Goal: Information Seeking & Learning: Compare options

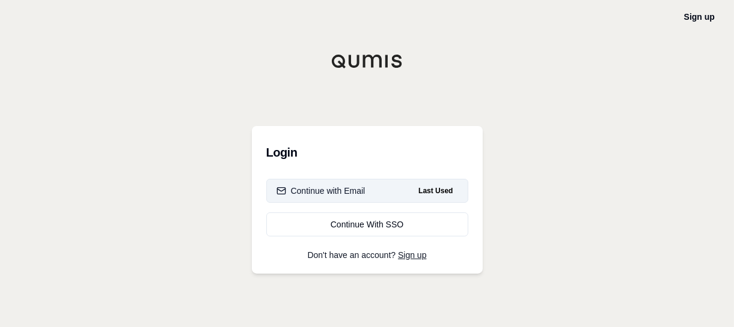
click at [321, 188] on div "Continue with Email" at bounding box center [320, 191] width 89 height 12
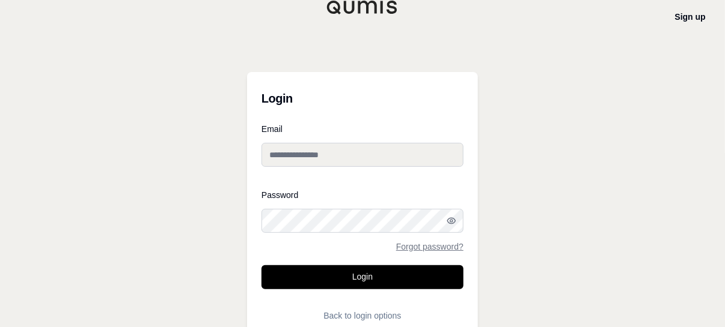
click at [290, 150] on input "Email" at bounding box center [362, 155] width 202 height 24
type input "**********"
click at [315, 200] on div "Password Forgot password?" at bounding box center [362, 221] width 202 height 60
click at [261, 266] on button "Login" at bounding box center [362, 278] width 202 height 24
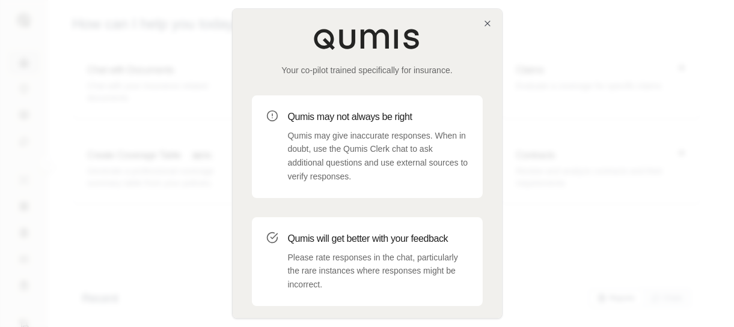
click at [481, 25] on div "Your co-pilot trained specifically for insurance. Qumis may not always be right…" at bounding box center [367, 189] width 269 height 360
click at [485, 25] on icon "button" at bounding box center [487, 23] width 5 height 5
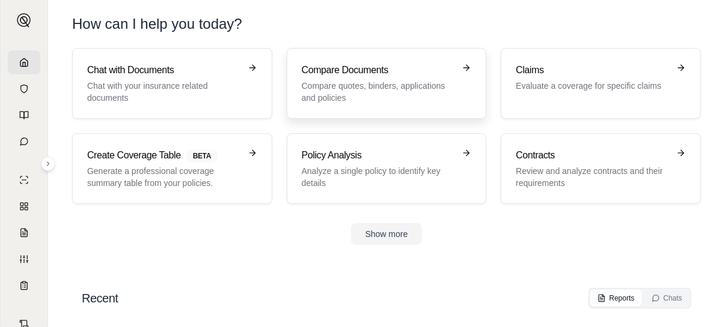
click at [372, 70] on h3 "Compare Documents" at bounding box center [378, 70] width 153 height 14
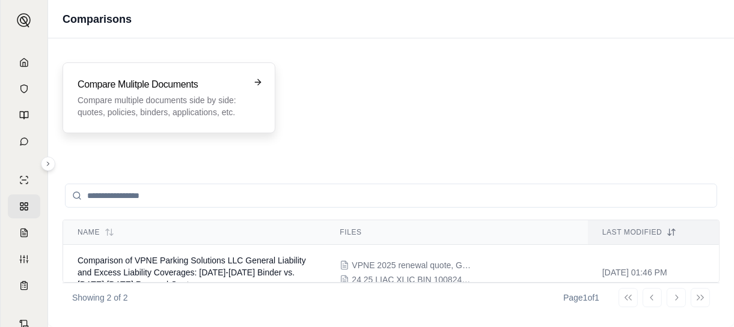
click at [225, 89] on h3 "Compare Mulitple Documents" at bounding box center [161, 85] width 166 height 14
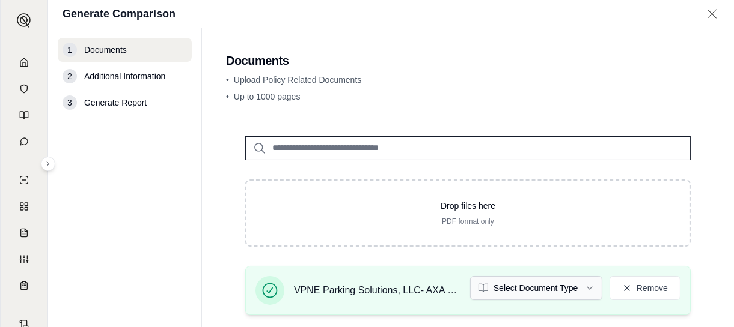
click at [579, 288] on html "A Generate Comparison 1 Documents 2 Additional Information 3 Generate Report Do…" at bounding box center [367, 163] width 734 height 327
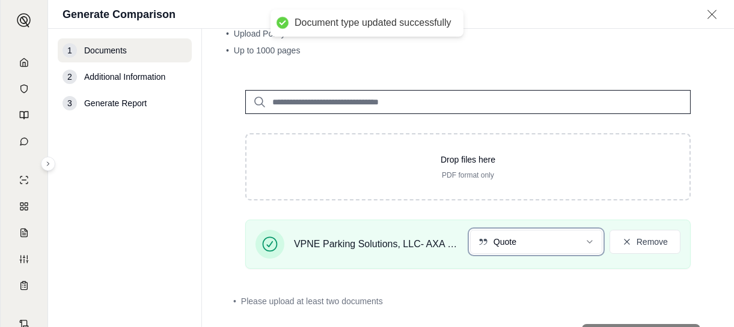
scroll to position [100, 0]
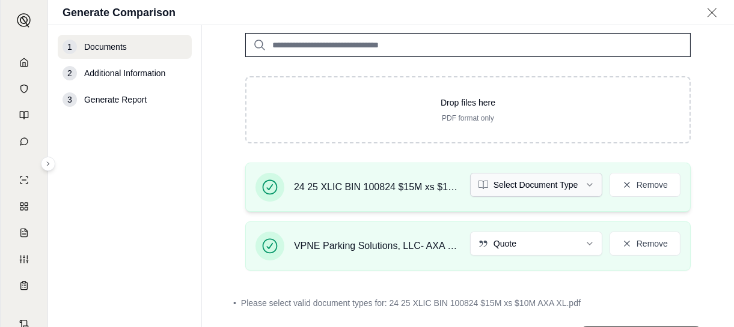
click at [581, 186] on html "A Generate Comparison 1 Documents 2 Additional Information 3 Generate Report Do…" at bounding box center [367, 163] width 734 height 327
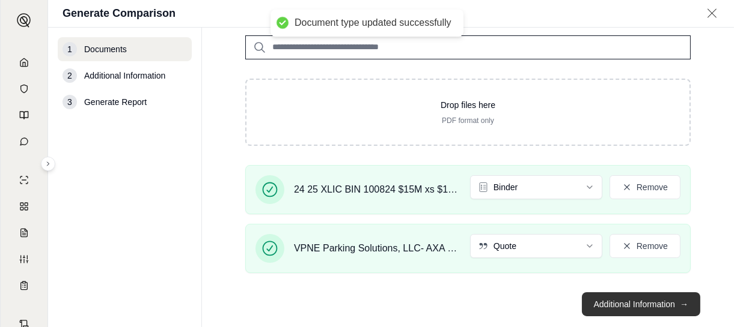
click at [592, 308] on button "Additional Information →" at bounding box center [641, 305] width 118 height 24
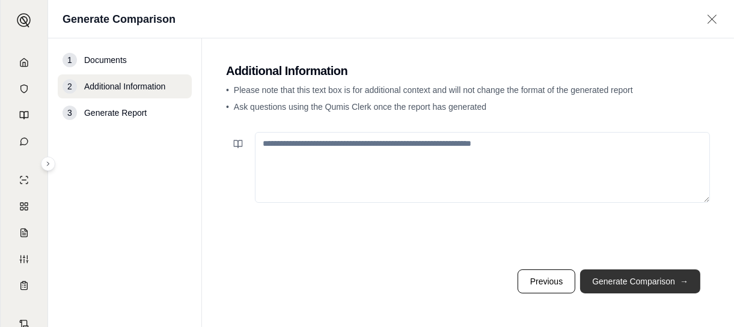
scroll to position [0, 0]
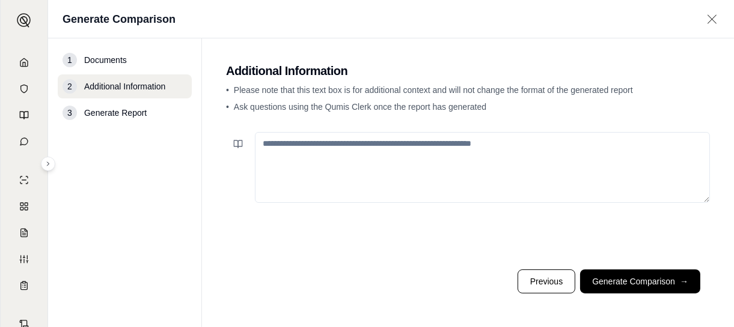
click at [440, 142] on textarea at bounding box center [482, 167] width 455 height 71
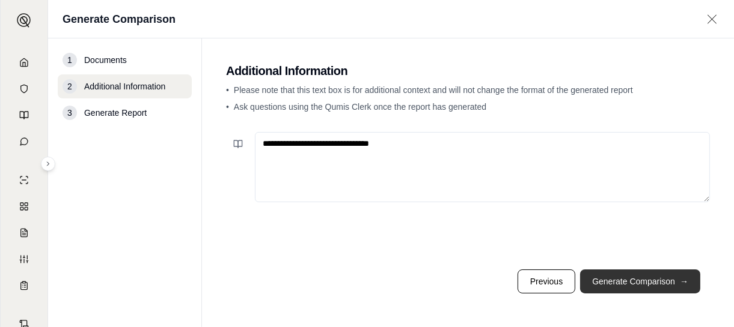
type textarea "**********"
click at [639, 280] on button "Generate Comparison →" at bounding box center [640, 282] width 120 height 24
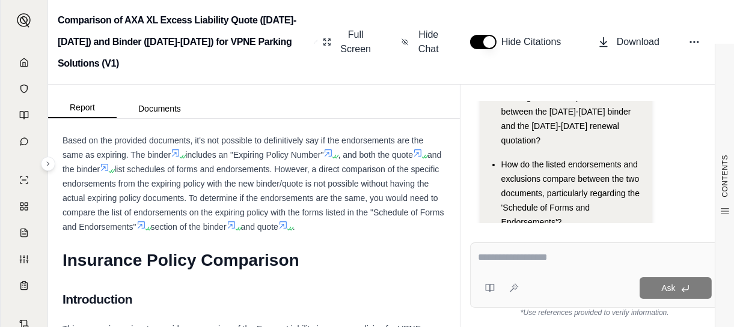
click at [544, 157] on div "How do the listed endorsements and exclusions compare between the two documents…" at bounding box center [572, 193] width 142 height 72
click at [565, 202] on div "Hi [PERSON_NAME] 👋 - We have generated a report comparing the insurance policie…" at bounding box center [565, 44] width 173 height 409
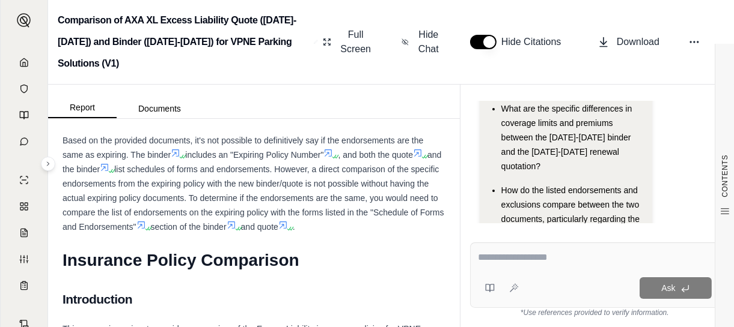
scroll to position [271, 0]
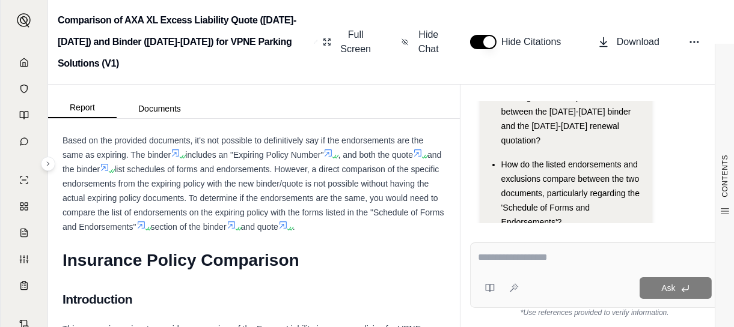
click at [541, 157] on div "How do the listed endorsements and exclusions compare between the two documents…" at bounding box center [572, 193] width 142 height 72
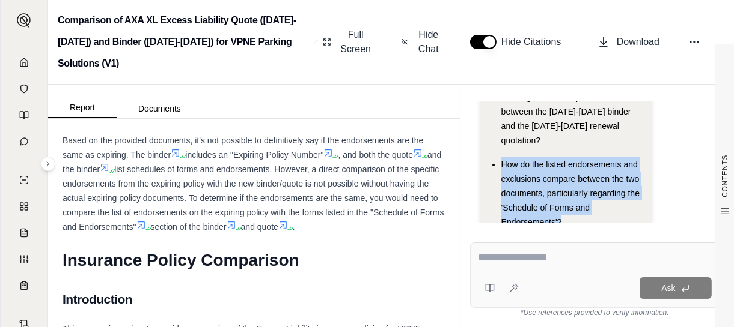
drag, startPoint x: 500, startPoint y: 117, endPoint x: 564, endPoint y: 175, distance: 86.3
click at [564, 175] on div "How do the listed endorsements and exclusions compare between the two documents…" at bounding box center [572, 193] width 142 height 72
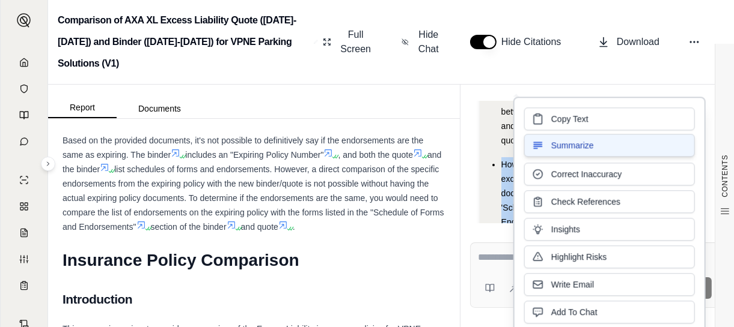
drag, startPoint x: 564, startPoint y: 175, endPoint x: 538, endPoint y: 136, distance: 47.7
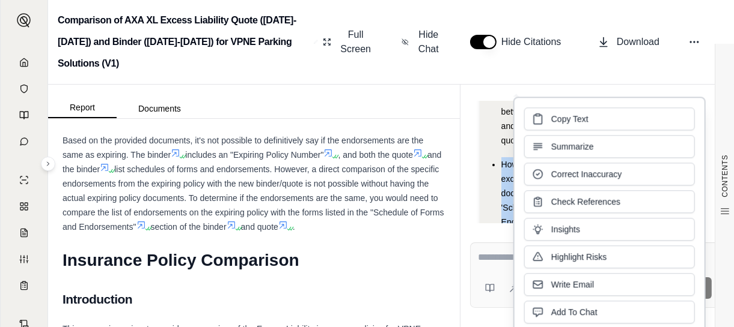
drag, startPoint x: 538, startPoint y: 136, endPoint x: 503, endPoint y: 145, distance: 35.6
click at [503, 160] on span "How do the listed endorsements and exclusions compare between the two documents…" at bounding box center [570, 193] width 138 height 67
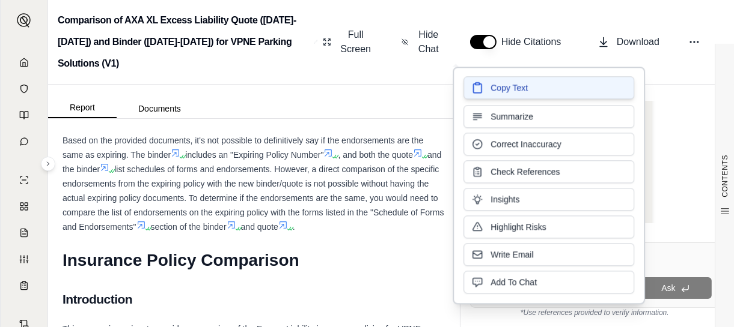
click at [541, 86] on button "Copy Text" at bounding box center [548, 87] width 171 height 23
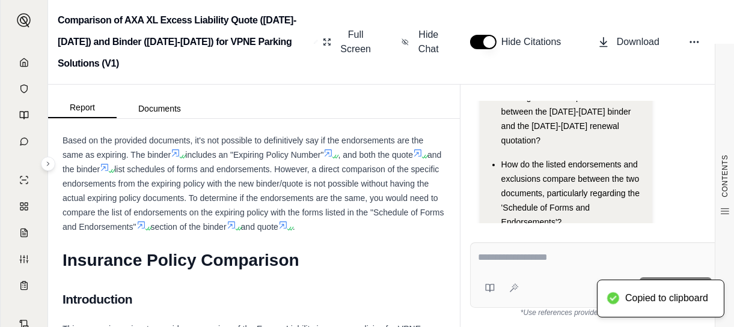
click at [517, 263] on textarea at bounding box center [595, 258] width 234 height 14
paste textarea "**********"
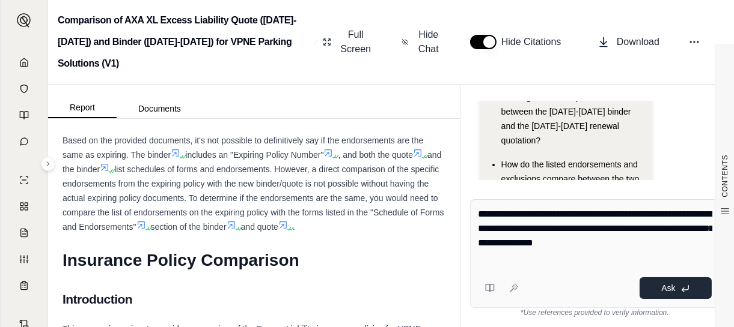
type textarea "**********"
click at [668, 295] on button "Ask" at bounding box center [675, 289] width 72 height 22
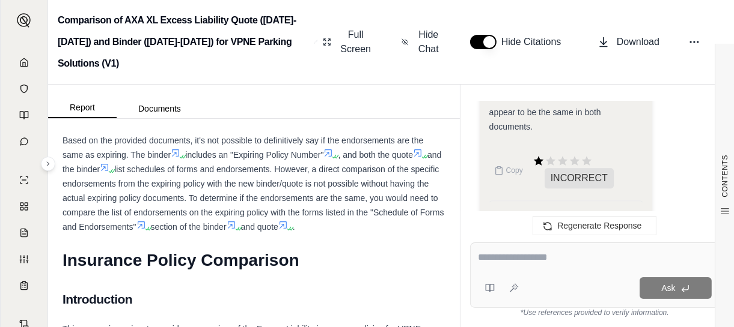
scroll to position [4174, 0]
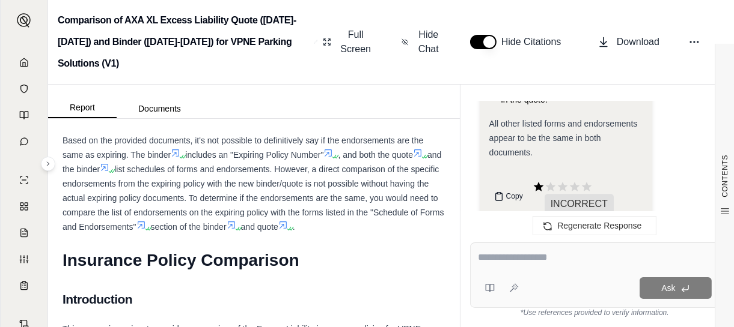
click at [512, 192] on span "Copy" at bounding box center [514, 197] width 17 height 10
click at [689, 42] on icon at bounding box center [694, 42] width 12 height 12
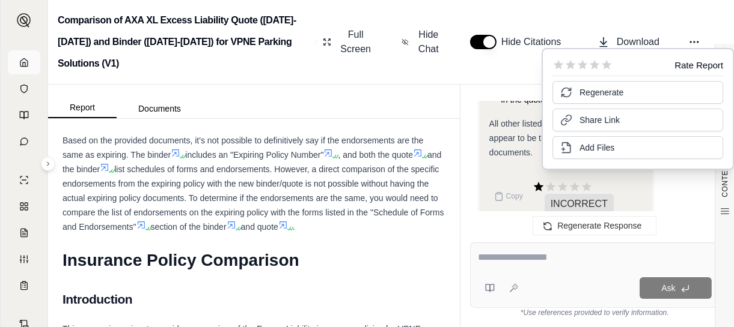
click at [25, 65] on link at bounding box center [24, 62] width 32 height 24
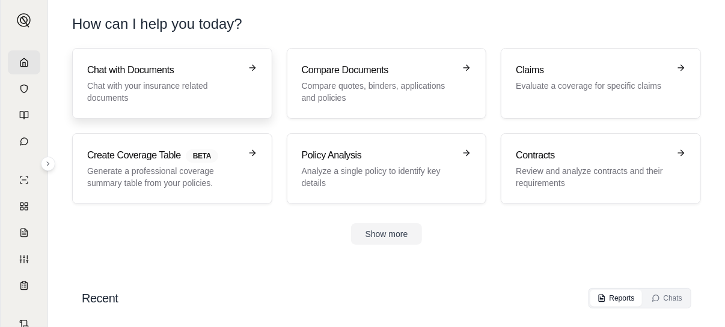
click at [179, 61] on link "Chat with Documents Chat with your insurance related documents" at bounding box center [172, 83] width 200 height 71
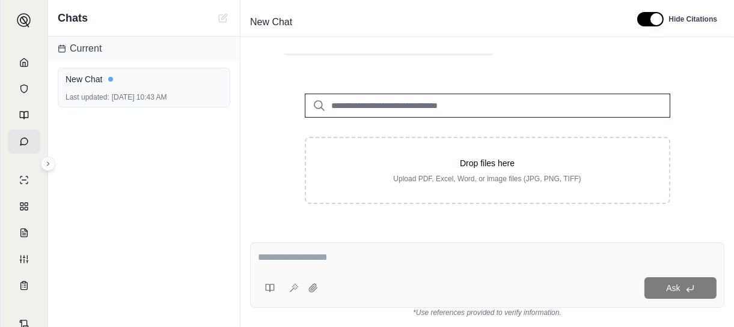
scroll to position [120, 0]
click at [395, 100] on input "search" at bounding box center [487, 104] width 365 height 24
click at [19, 289] on icon at bounding box center [24, 286] width 10 height 10
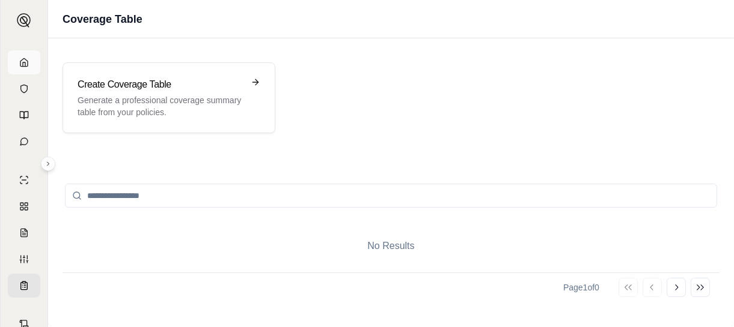
click at [22, 67] on link at bounding box center [24, 62] width 32 height 24
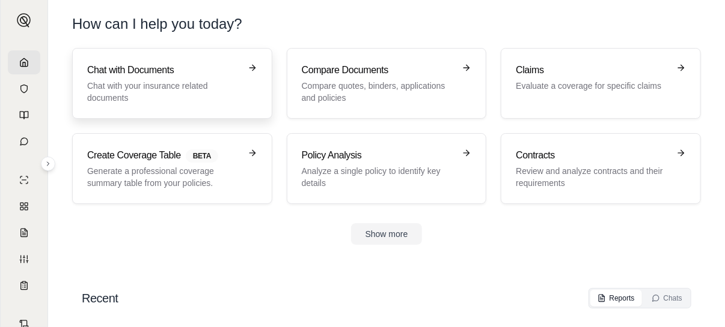
click at [87, 87] on p "Chat with your insurance related documents" at bounding box center [163, 92] width 153 height 24
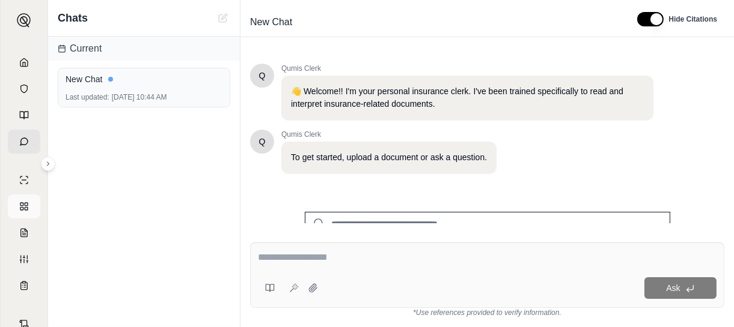
click at [20, 210] on rect at bounding box center [21, 208] width 3 height 3
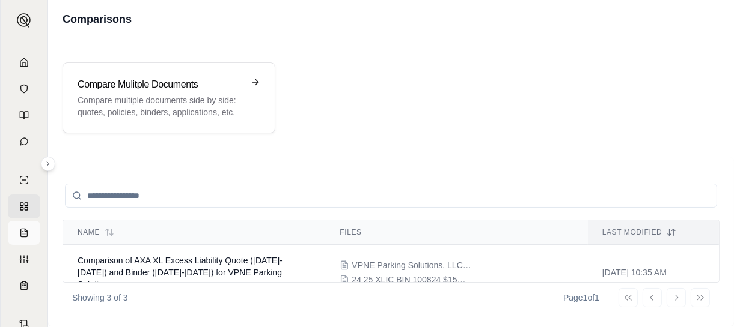
click at [22, 226] on link at bounding box center [24, 233] width 32 height 24
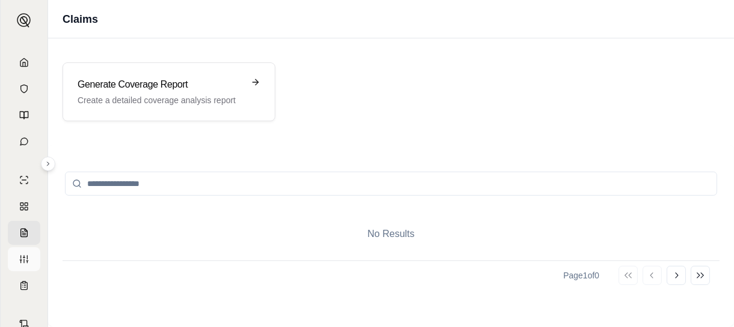
click at [22, 262] on icon at bounding box center [24, 260] width 10 height 10
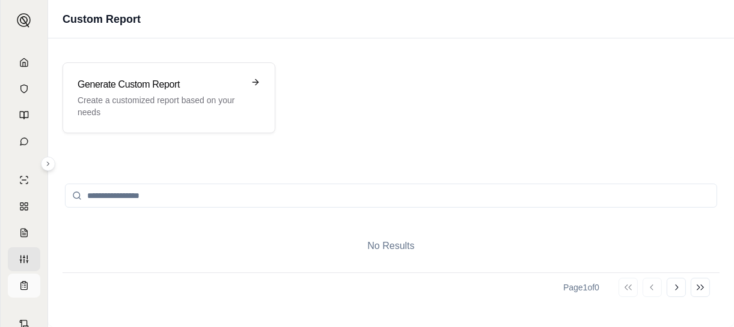
click at [24, 288] on icon at bounding box center [25, 288] width 2 height 0
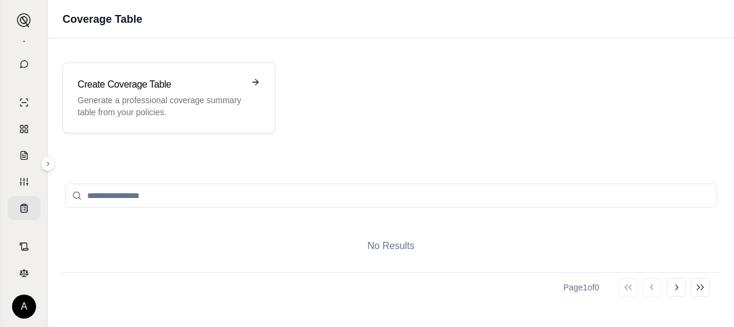
scroll to position [78, 0]
click at [17, 254] on link at bounding box center [24, 246] width 32 height 24
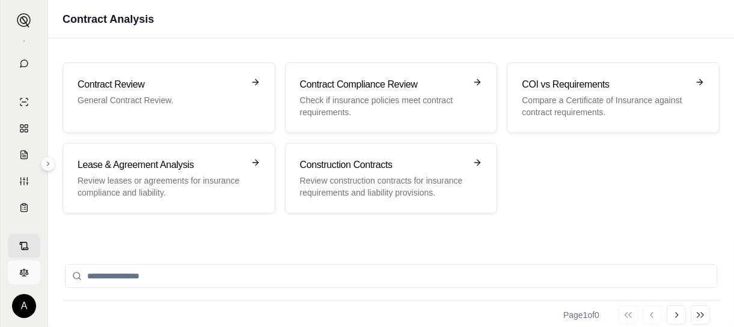
click at [27, 275] on link at bounding box center [24, 273] width 32 height 24
click at [24, 27] on img at bounding box center [24, 20] width 14 height 14
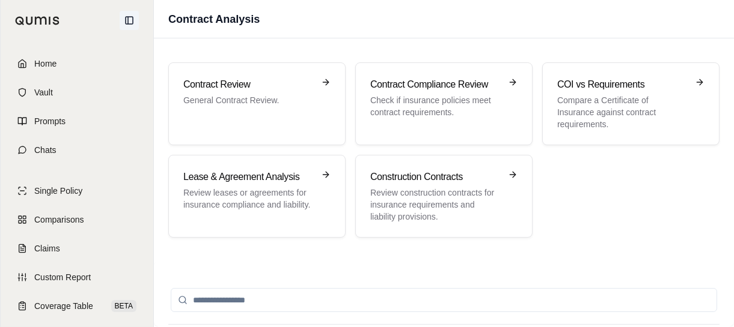
click at [130, 22] on icon at bounding box center [129, 21] width 10 height 10
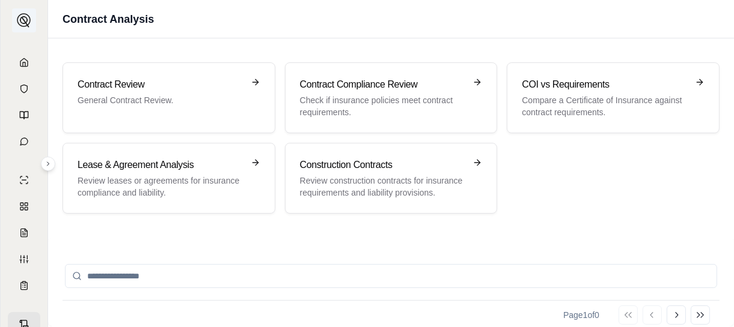
click at [31, 19] on button at bounding box center [24, 20] width 24 height 24
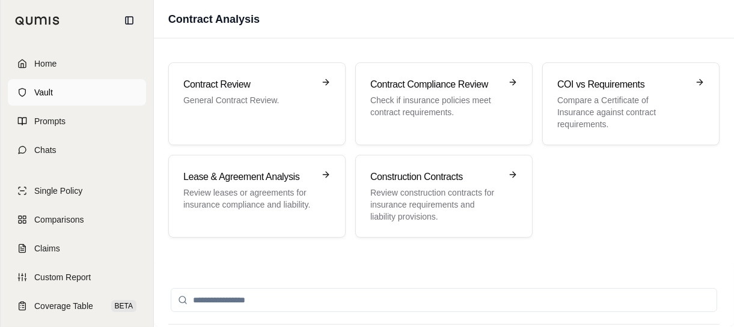
click at [51, 94] on span "Vault" at bounding box center [43, 93] width 19 height 12
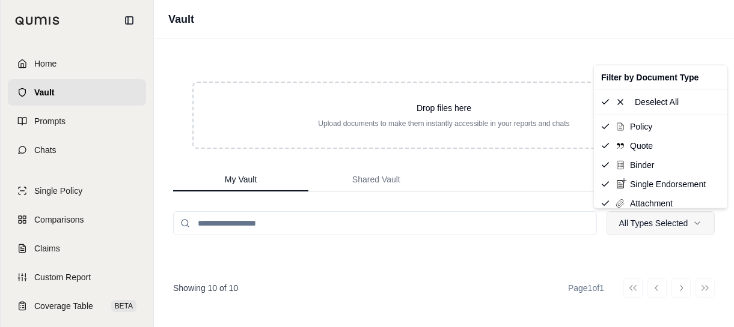
click at [701, 223] on html "Home Vault Prompts Chats Single Policy Comparisons Claims Custom Report Coverag…" at bounding box center [367, 163] width 734 height 327
click at [646, 150] on span "Quote" at bounding box center [641, 146] width 23 height 12
click at [639, 142] on span "Quote" at bounding box center [641, 146] width 23 height 12
click at [690, 223] on html "Home Vault Prompts Chats Single Policy Comparisons Claims Custom Report Coverag…" at bounding box center [367, 163] width 734 height 327
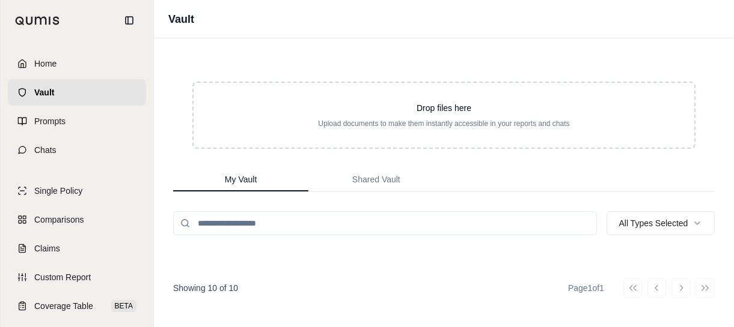
click at [680, 287] on div "Go to first page Go to previous page Go to next page Go to last page" at bounding box center [668, 288] width 91 height 19
click at [214, 284] on p "Showing 10 of 10" at bounding box center [205, 288] width 65 height 12
click at [211, 287] on p "Showing 10 of 10" at bounding box center [205, 288] width 65 height 12
drag, startPoint x: 211, startPoint y: 287, endPoint x: 334, endPoint y: 276, distance: 123.1
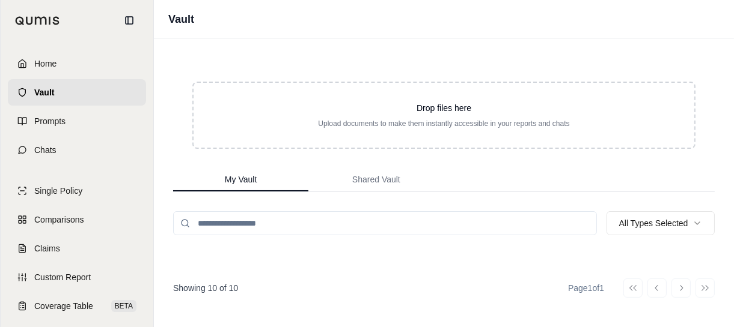
click at [335, 276] on div "Drop files here Upload documents to make them instantly accessible in your repo…" at bounding box center [444, 182] width 580 height 289
click at [348, 227] on input "search" at bounding box center [385, 223] width 424 height 24
type input "********"
click at [433, 288] on div "Showing 2 of 2 Page 1 of 1 Go to first page Go to previous page Go to next page…" at bounding box center [443, 288] width 541 height 19
click at [184, 288] on p "Showing 2 of 2" at bounding box center [201, 288] width 56 height 12
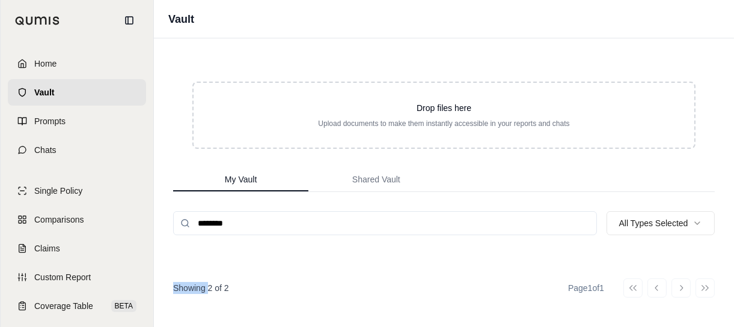
click at [184, 288] on p "Showing 2 of 2" at bounding box center [201, 288] width 56 height 12
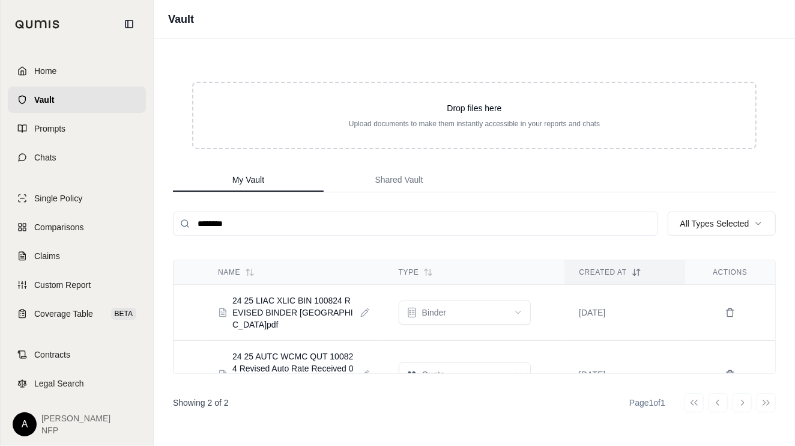
click at [244, 219] on input "********" at bounding box center [415, 223] width 485 height 24
click at [647, 223] on input "********" at bounding box center [415, 223] width 485 height 24
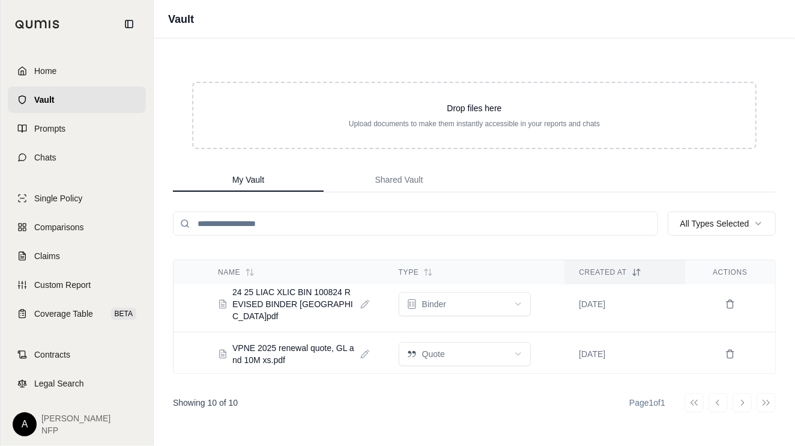
scroll to position [120, 0]
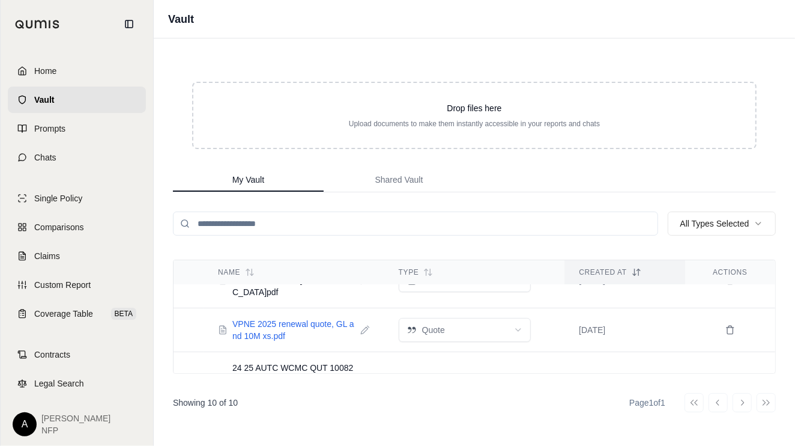
click at [269, 322] on span "VPNE 2025 renewal quote, GL and 10M xs.pdf" at bounding box center [294, 330] width 123 height 24
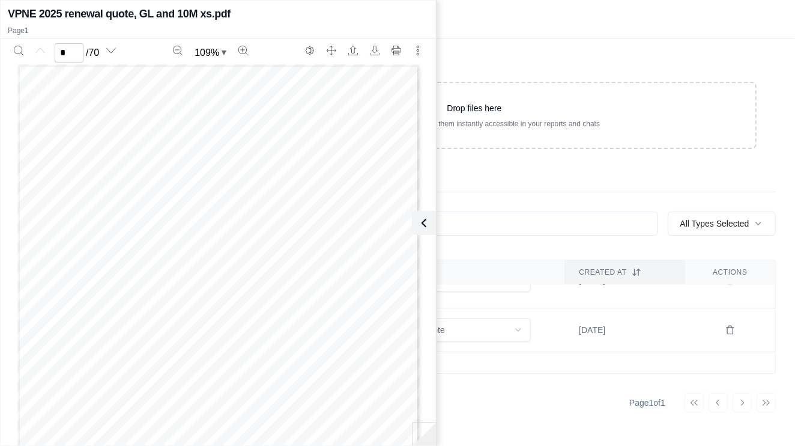
click at [544, 245] on div "Drop files here Upload documents to make them instantly accessible in your repo…" at bounding box center [475, 241] width 642 height 407
click at [536, 217] on input "search" at bounding box center [415, 223] width 485 height 24
type input "*"
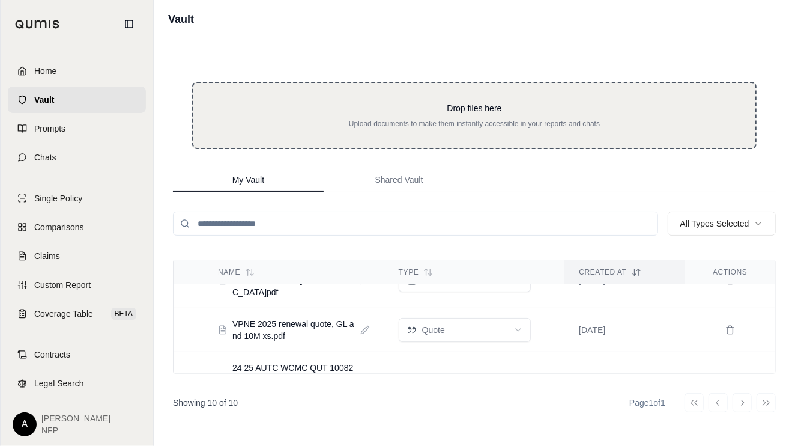
drag, startPoint x: 293, startPoint y: 315, endPoint x: 279, endPoint y: 109, distance: 207.1
click at [279, 109] on div "Drop files here Upload documents to make them instantly accessible in your repo…" at bounding box center [475, 241] width 642 height 407
drag, startPoint x: 285, startPoint y: 316, endPoint x: 302, endPoint y: 106, distance: 211.0
click at [302, 106] on div "Drop files here Upload documents to make them instantly accessible in your repo…" at bounding box center [475, 241] width 642 height 407
drag, startPoint x: 221, startPoint y: 315, endPoint x: 251, endPoint y: 129, distance: 188.6
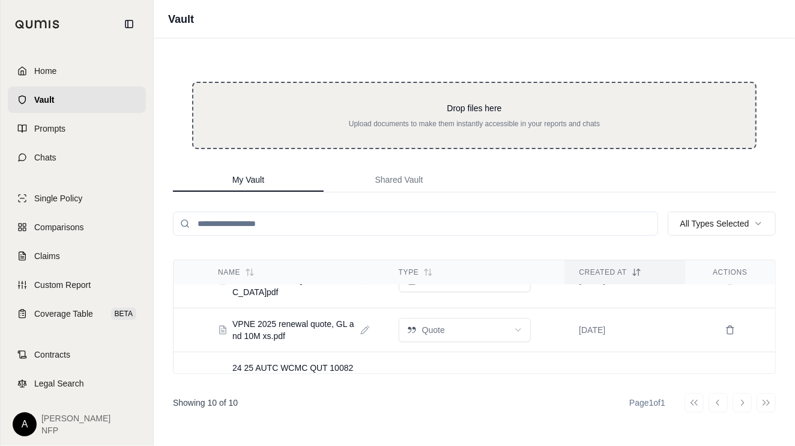
click at [251, 129] on div "Drop files here Upload documents to make them instantly accessible in your repo…" at bounding box center [475, 241] width 642 height 407
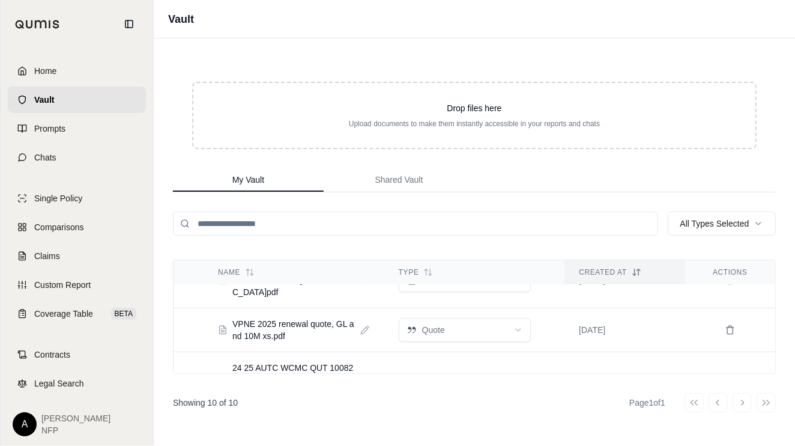
drag, startPoint x: 64, startPoint y: 160, endPoint x: 80, endPoint y: 183, distance: 27.7
click at [64, 160] on link "Chats" at bounding box center [77, 157] width 138 height 26
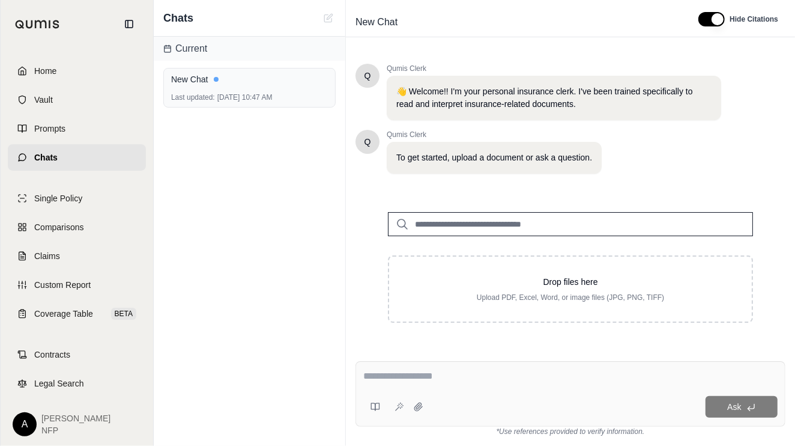
click at [436, 223] on input "search" at bounding box center [570, 224] width 365 height 24
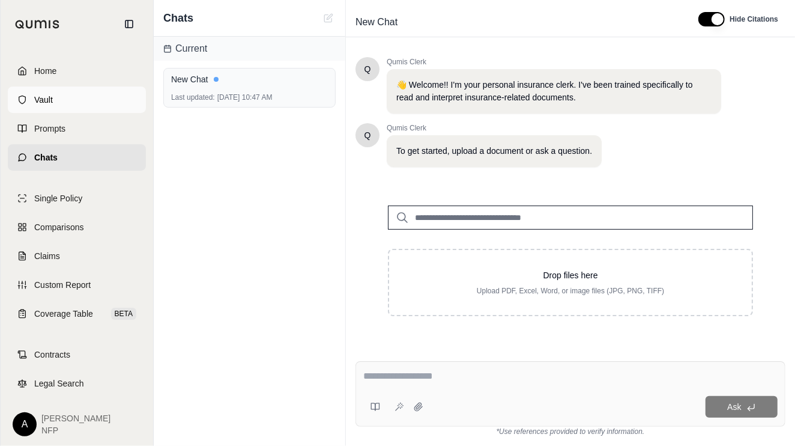
click at [41, 99] on span "Vault" at bounding box center [43, 100] width 19 height 12
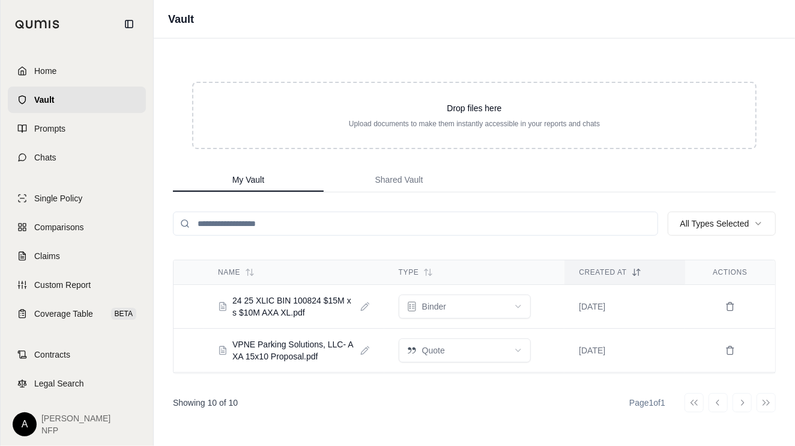
drag, startPoint x: 252, startPoint y: 305, endPoint x: 571, endPoint y: 187, distance: 339.3
click at [571, 187] on div "My Vault Shared Vault" at bounding box center [474, 180] width 603 height 24
click at [43, 153] on span "Chats" at bounding box center [45, 157] width 22 height 12
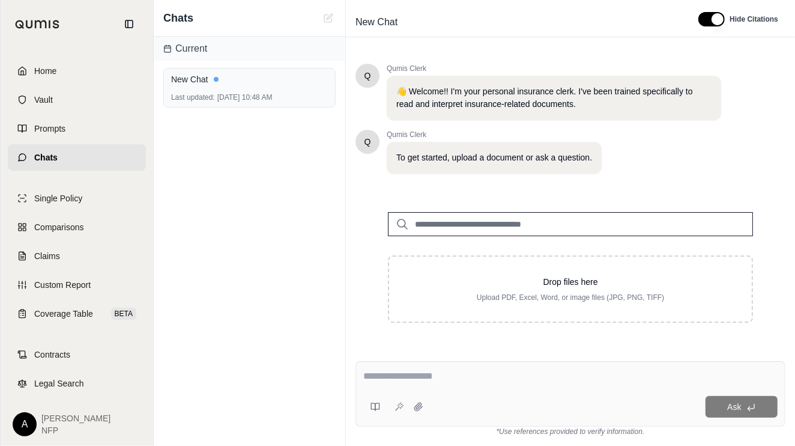
click at [433, 228] on input "search" at bounding box center [570, 224] width 365 height 24
click at [428, 225] on input "search" at bounding box center [570, 224] width 365 height 24
click at [389, 327] on textarea at bounding box center [570, 376] width 415 height 14
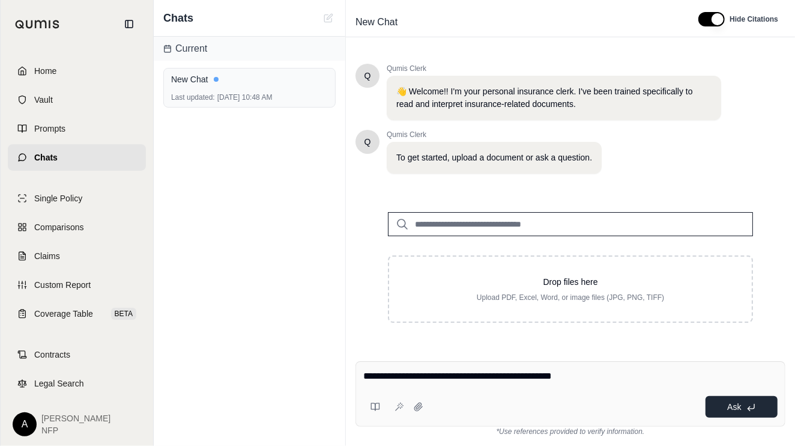
type textarea "**********"
click at [725, 327] on button "Ask" at bounding box center [742, 407] width 72 height 22
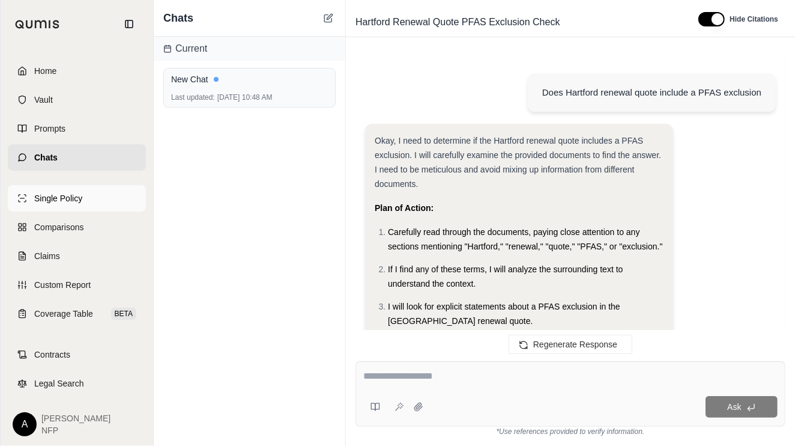
scroll to position [1077, 0]
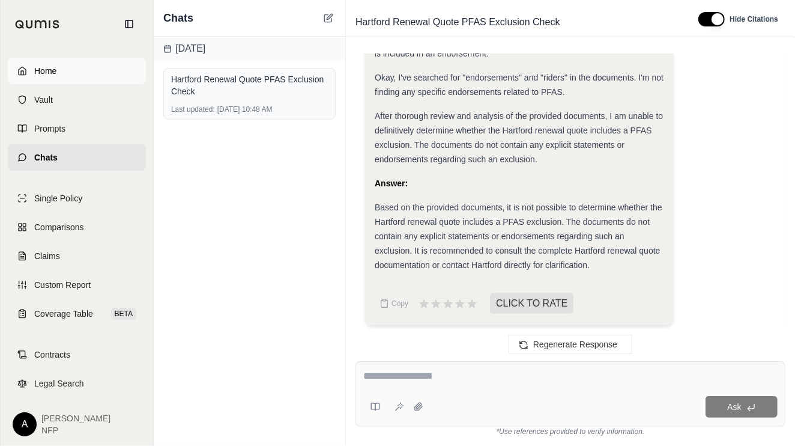
click at [32, 66] on link "Home" at bounding box center [77, 71] width 138 height 26
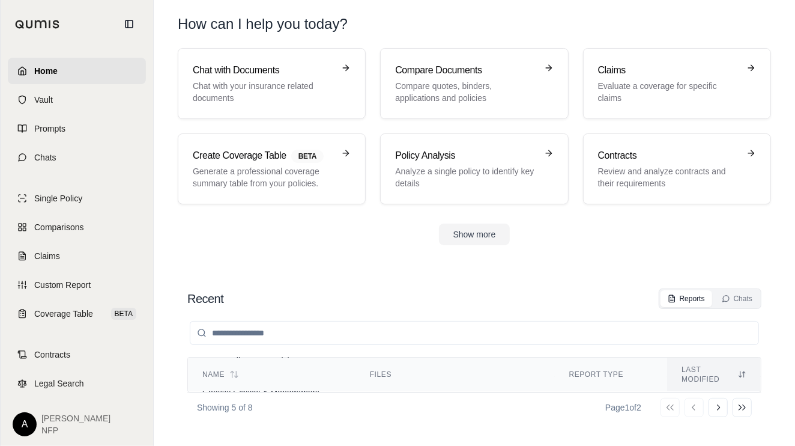
scroll to position [300, 0]
click at [451, 85] on p "Compare quotes, binders, applications and policies" at bounding box center [465, 92] width 141 height 24
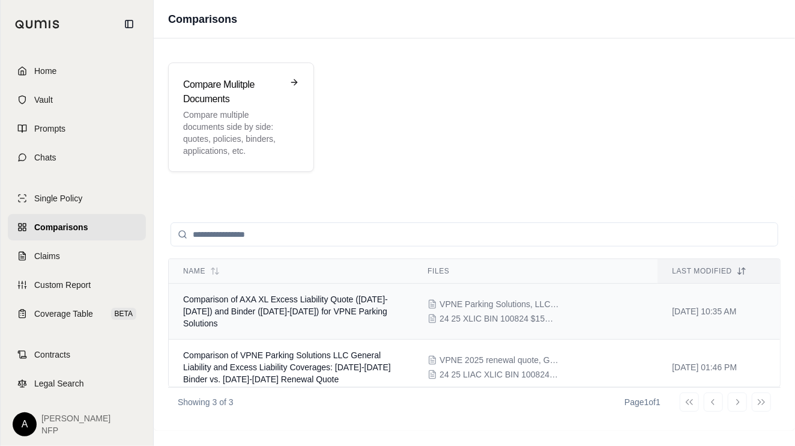
click at [306, 322] on td "Comparison of AXA XL Excess Liability Quote ([DATE]-[DATE]) and Binder ([DATE]-…" at bounding box center [291, 312] width 245 height 56
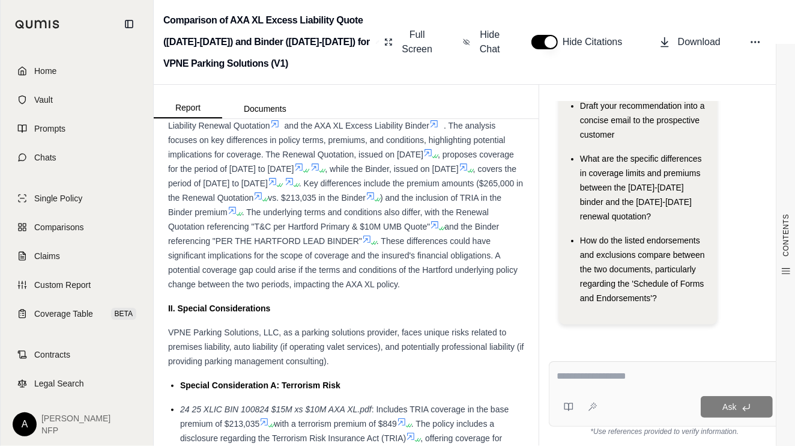
scroll to position [841, 0]
